Goal: Book appointment/travel/reservation

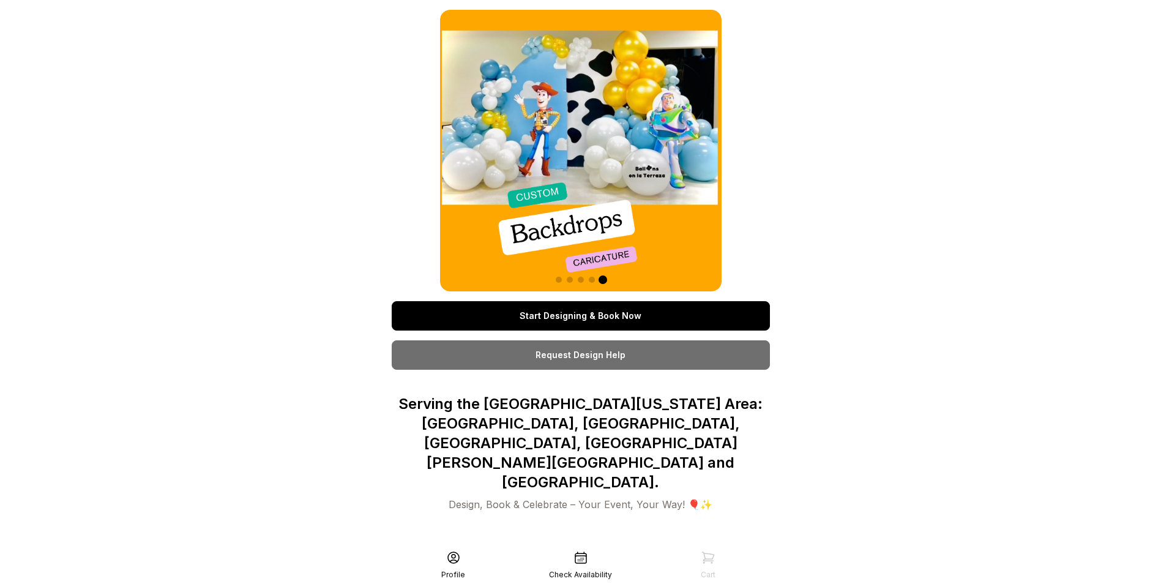
click at [519, 323] on link "Start Designing & Book Now" at bounding box center [581, 315] width 378 height 29
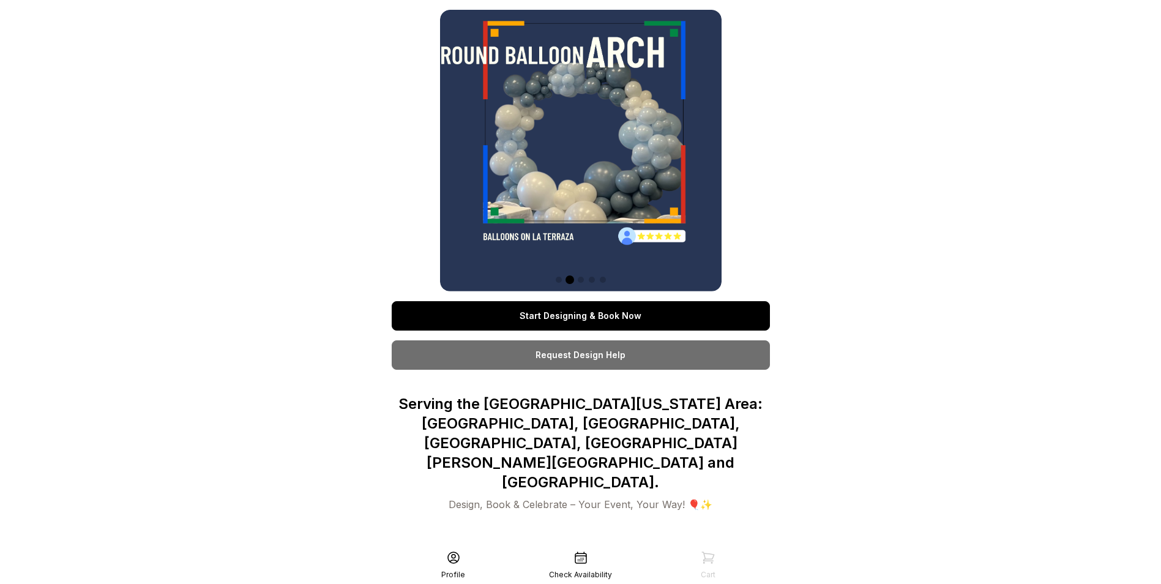
click at [593, 346] on link "Request Design Help" at bounding box center [581, 354] width 378 height 29
